Goal: Check status

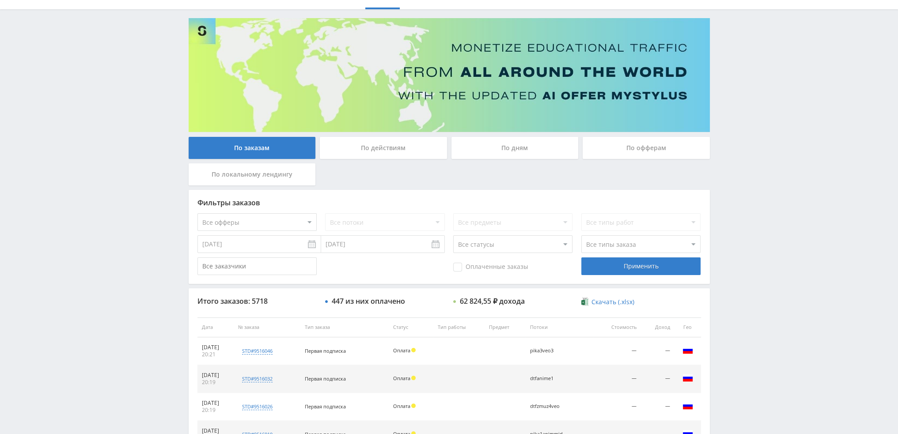
scroll to position [41, 0]
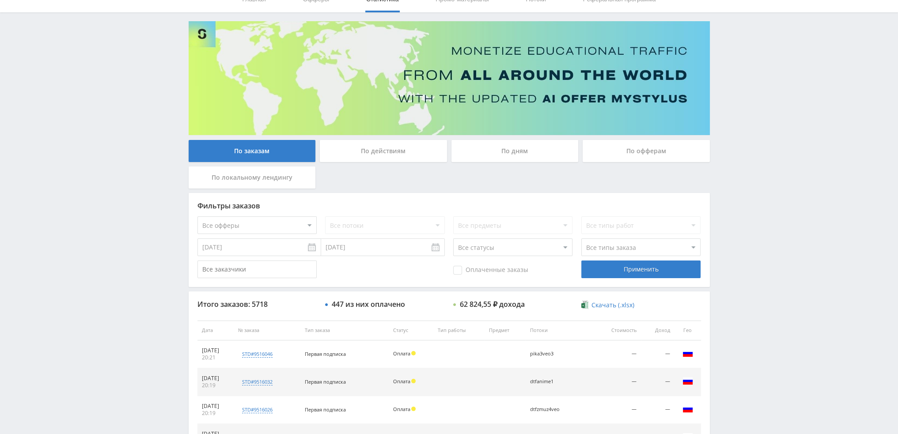
click at [512, 150] on div "По дням" at bounding box center [514, 151] width 127 height 22
click at [0, 0] on input "По дням" at bounding box center [0, 0] width 0 height 0
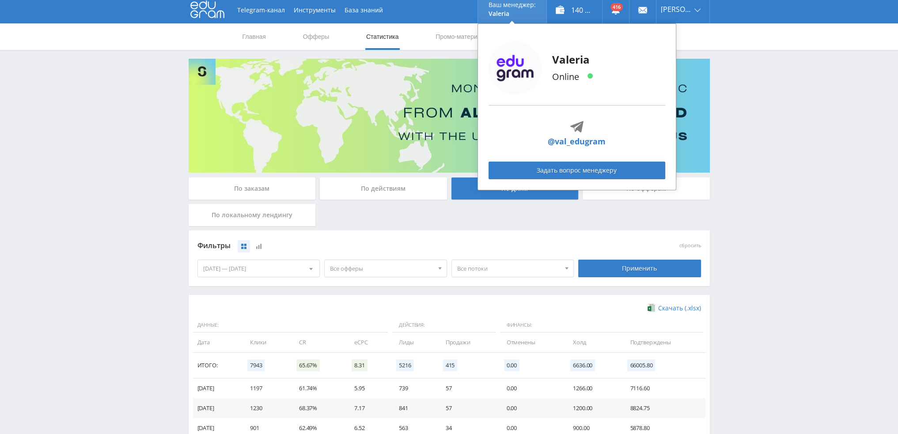
scroll to position [0, 0]
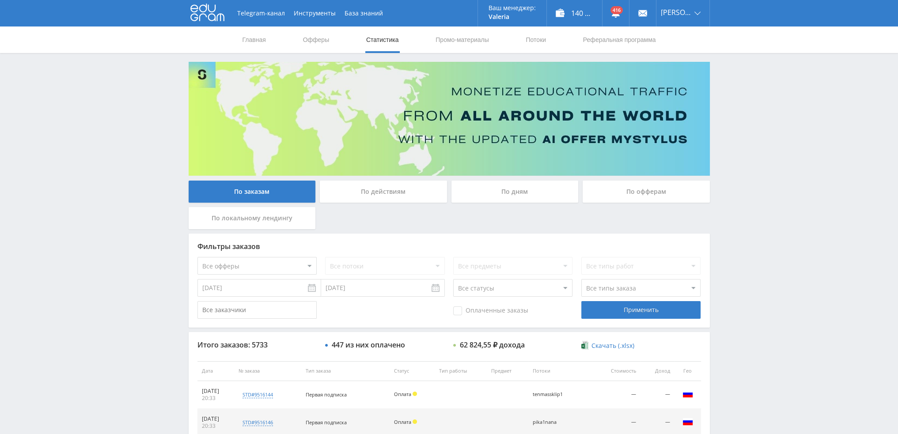
click at [511, 189] on div "По дням" at bounding box center [514, 192] width 127 height 22
click at [0, 0] on input "По дням" at bounding box center [0, 0] width 0 height 0
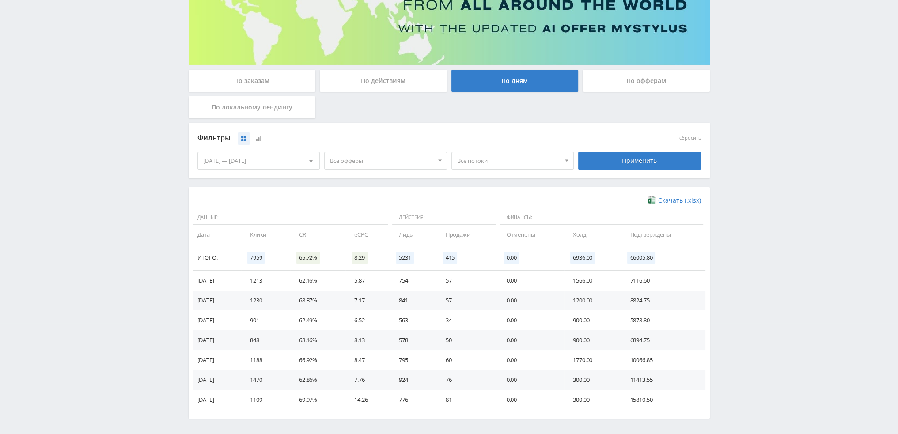
scroll to position [132, 0]
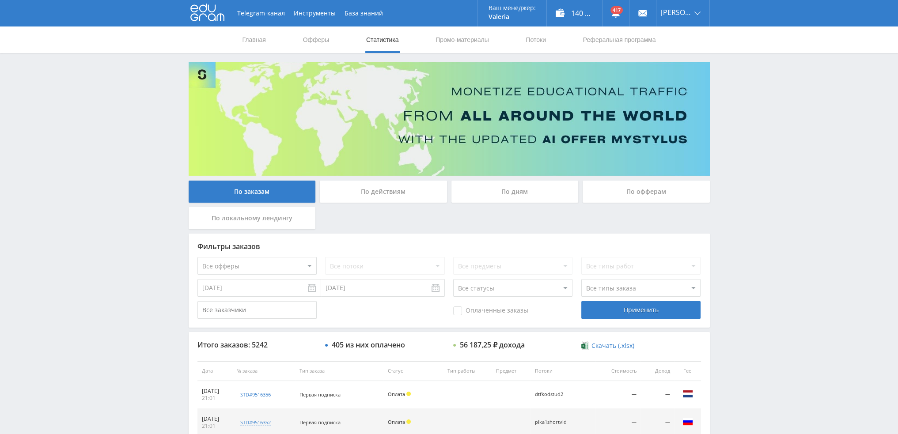
click at [521, 202] on div "По дням" at bounding box center [514, 192] width 127 height 22
click at [0, 0] on input "По дням" at bounding box center [0, 0] width 0 height 0
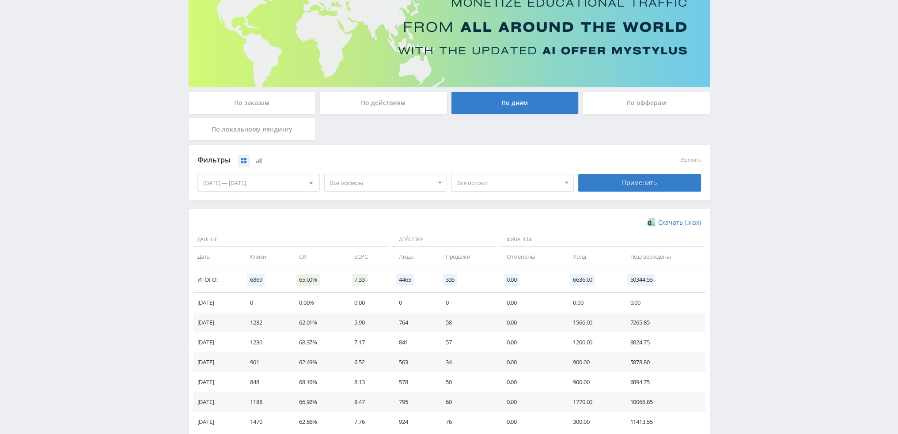
scroll to position [143, 0]
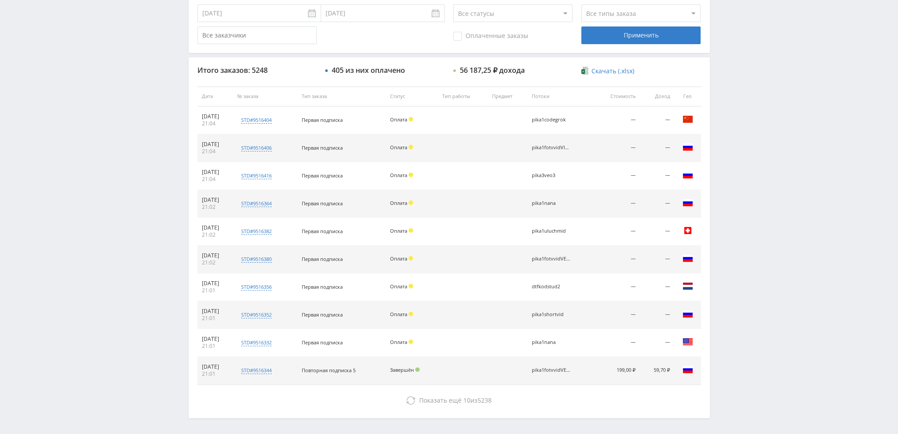
scroll to position [306, 0]
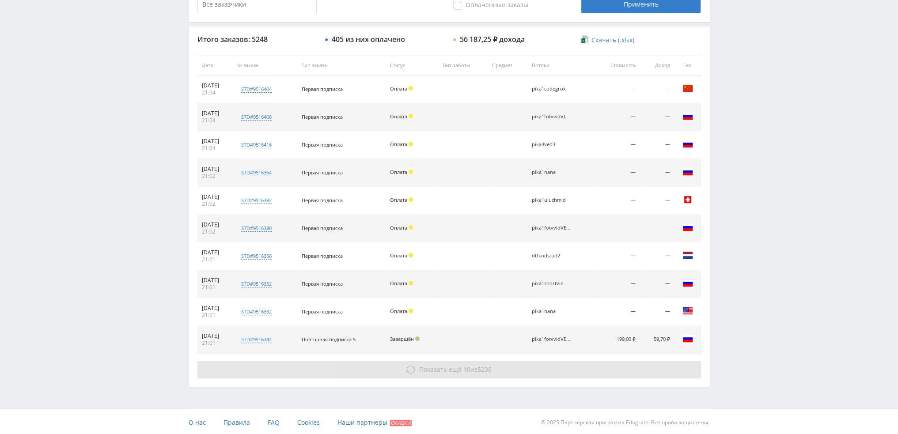
click at [502, 366] on button "Показать ещё 10 из 5238" at bounding box center [448, 370] width 503 height 18
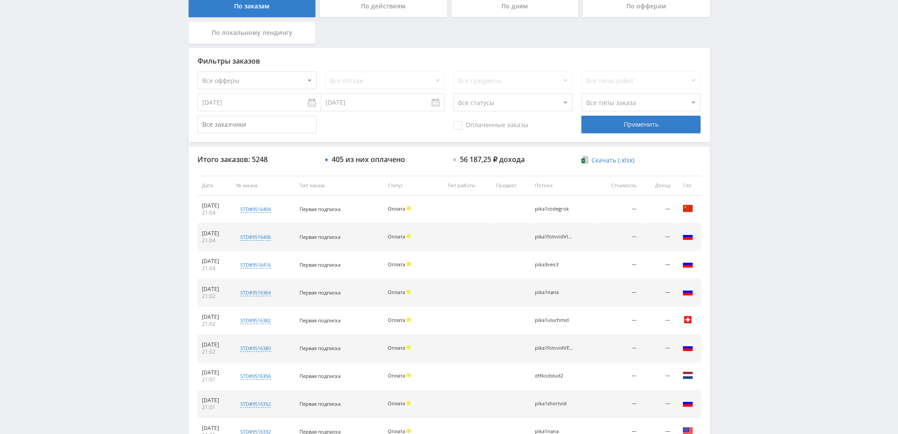
scroll to position [0, 0]
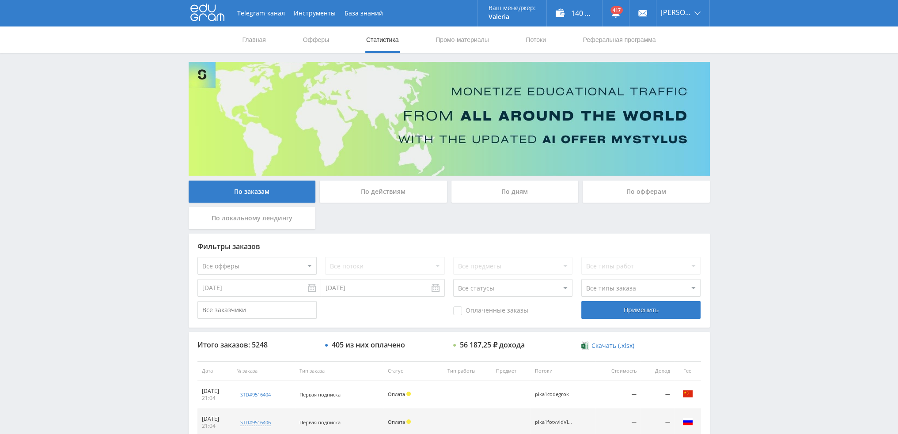
click at [499, 190] on div "По дням" at bounding box center [514, 192] width 127 height 22
click at [0, 0] on input "По дням" at bounding box center [0, 0] width 0 height 0
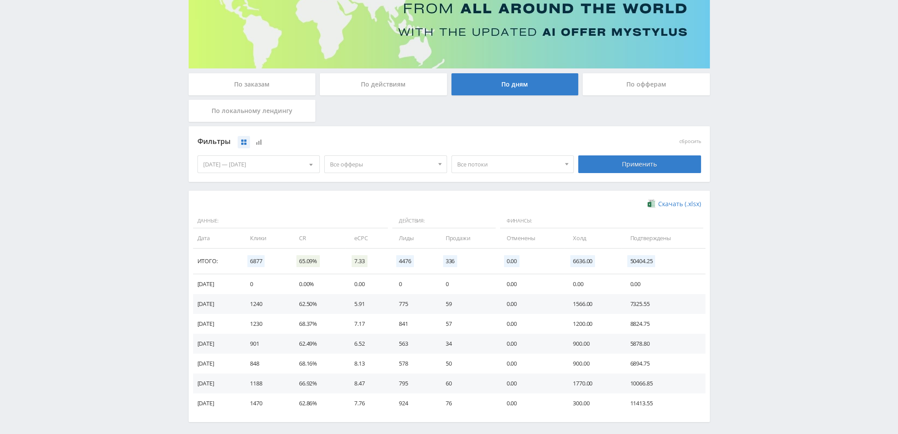
scroll to position [143, 0]
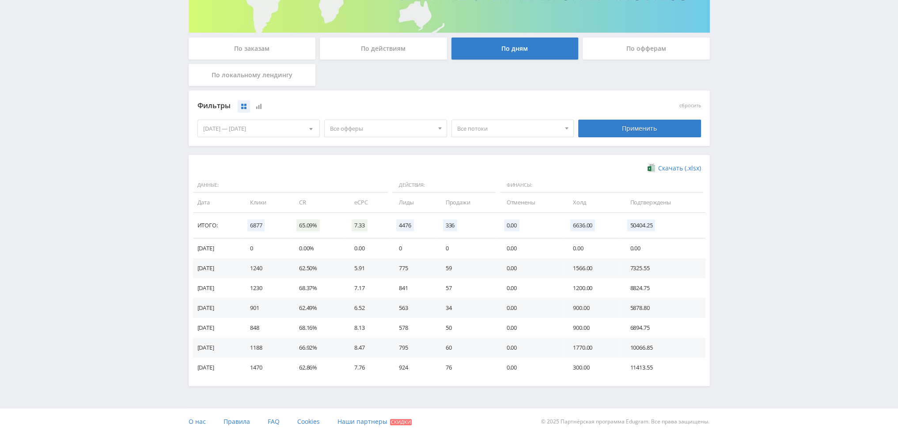
click at [366, 126] on span "Все офферы" at bounding box center [381, 128] width 103 height 17
click at [347, 181] on button "Кампус AI" at bounding box center [386, 182] width 122 height 12
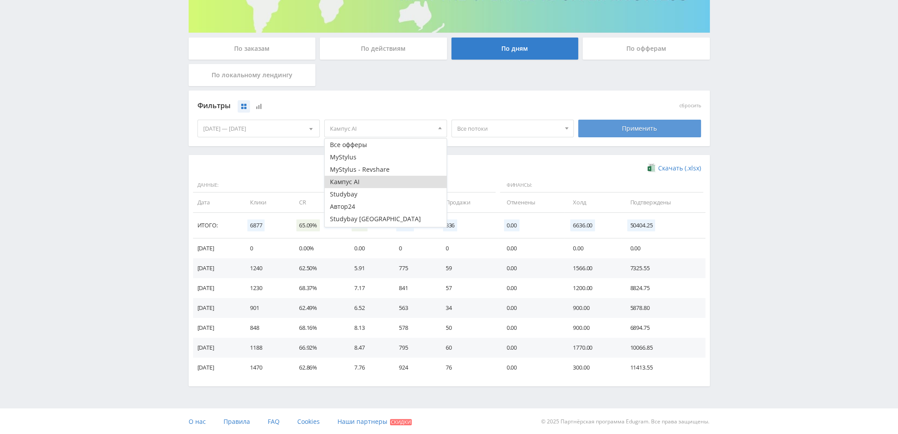
click at [650, 130] on div "Применить" at bounding box center [639, 129] width 123 height 18
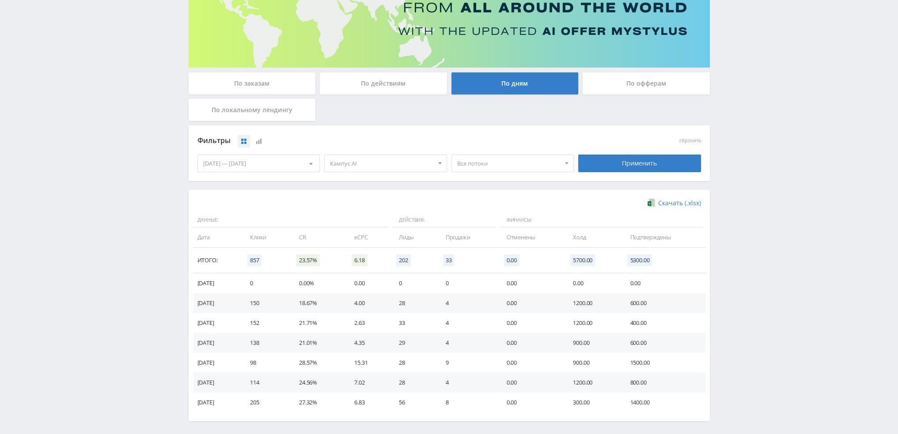
scroll to position [0, 0]
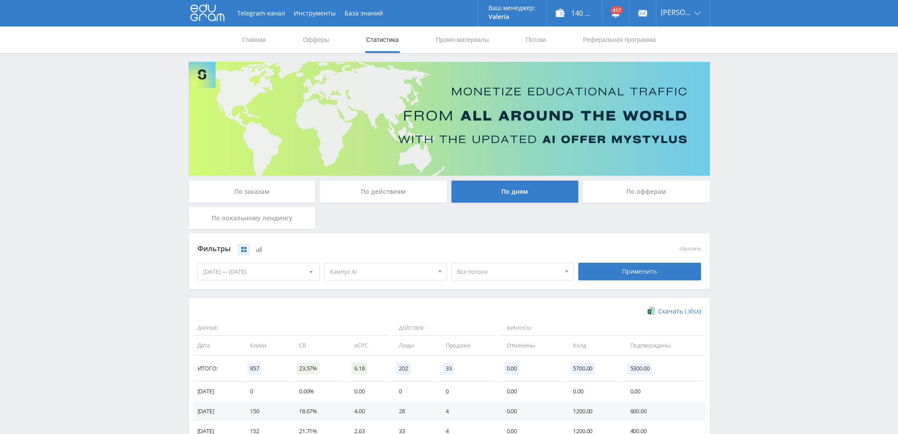
click at [381, 43] on link "Статистика" at bounding box center [382, 39] width 34 height 26
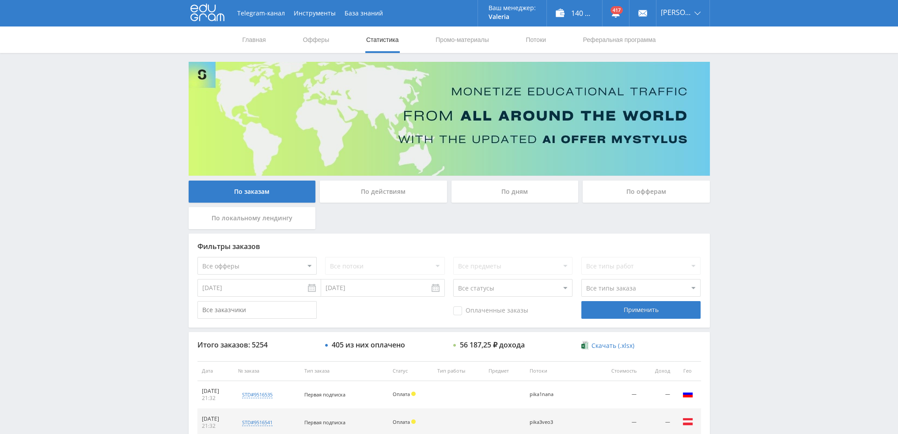
click at [506, 201] on div "По дням" at bounding box center [514, 192] width 127 height 22
click at [0, 0] on input "По дням" at bounding box center [0, 0] width 0 height 0
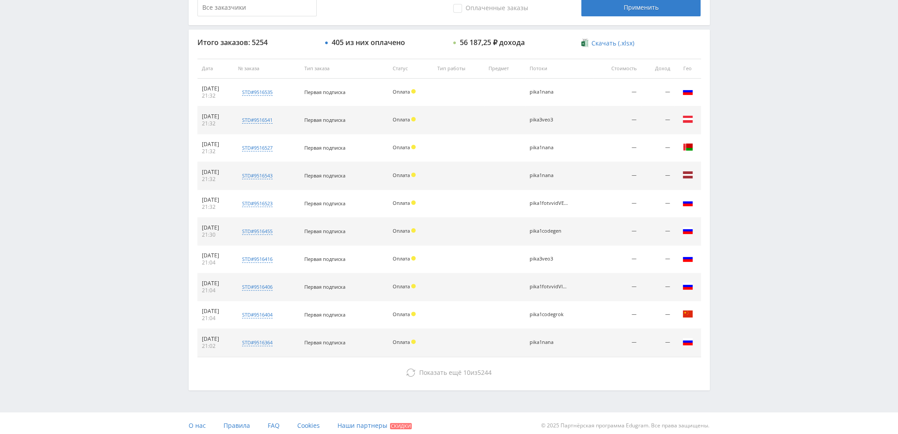
scroll to position [306, 0]
